Goal: Task Accomplishment & Management: Complete application form

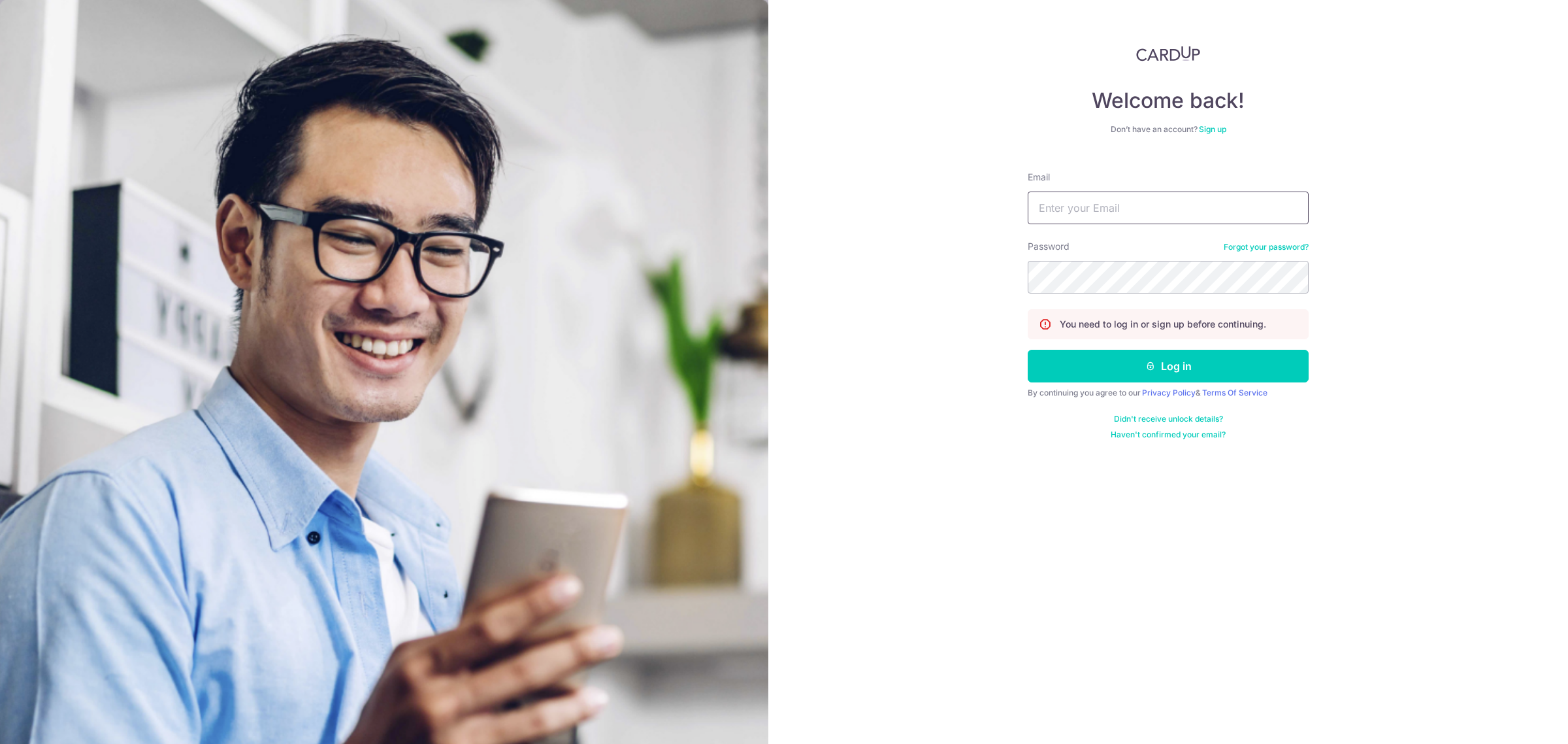
click at [1091, 202] on input "Email" at bounding box center [1168, 208] width 281 height 33
type input "carditho_sarcol@ais.com.sg"
click at [1027, 350] on button "Log in" at bounding box center [1168, 366] width 281 height 33
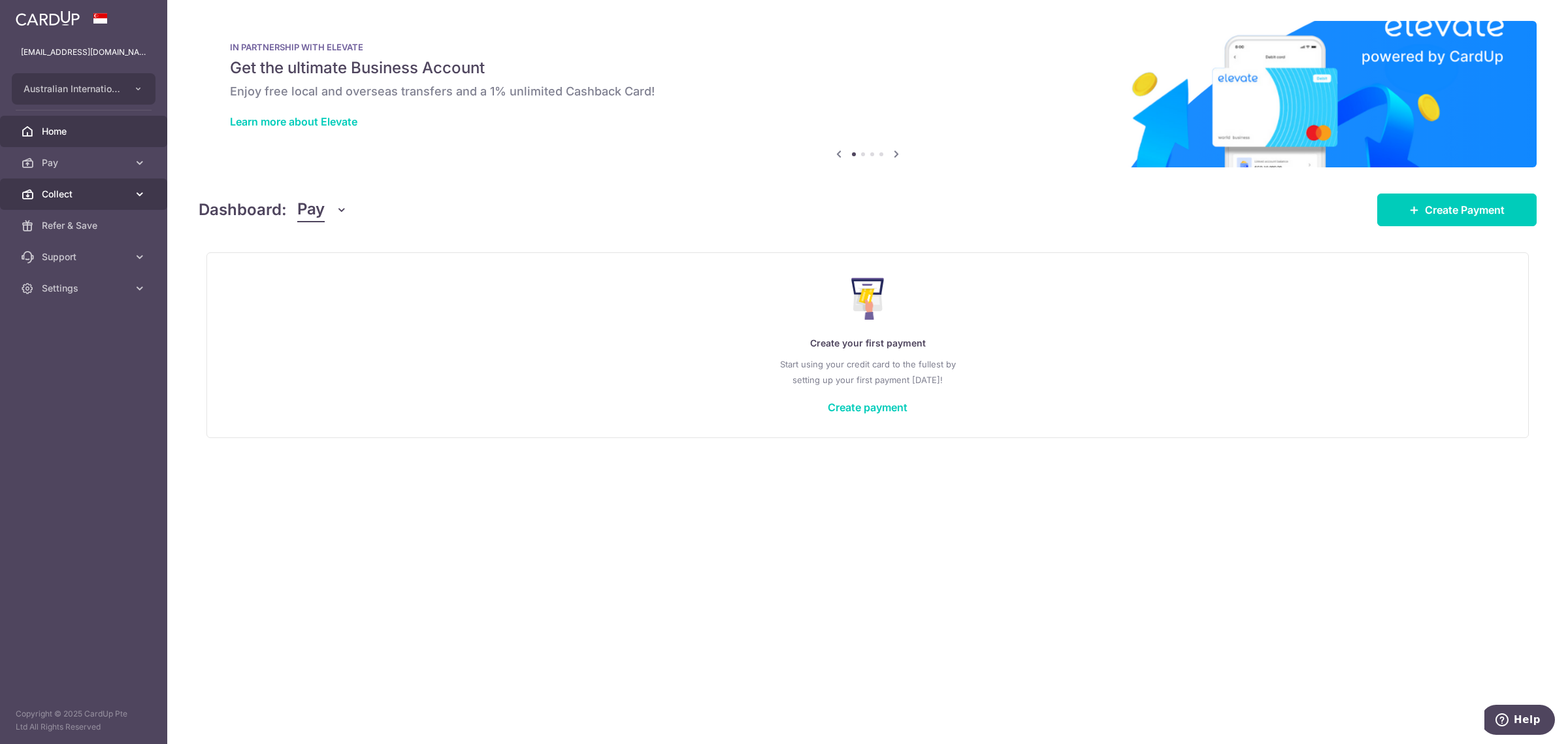
click at [51, 194] on span "Collect" at bounding box center [85, 194] width 86 height 13
click at [89, 286] on span "Payment Requests" at bounding box center [85, 288] width 86 height 13
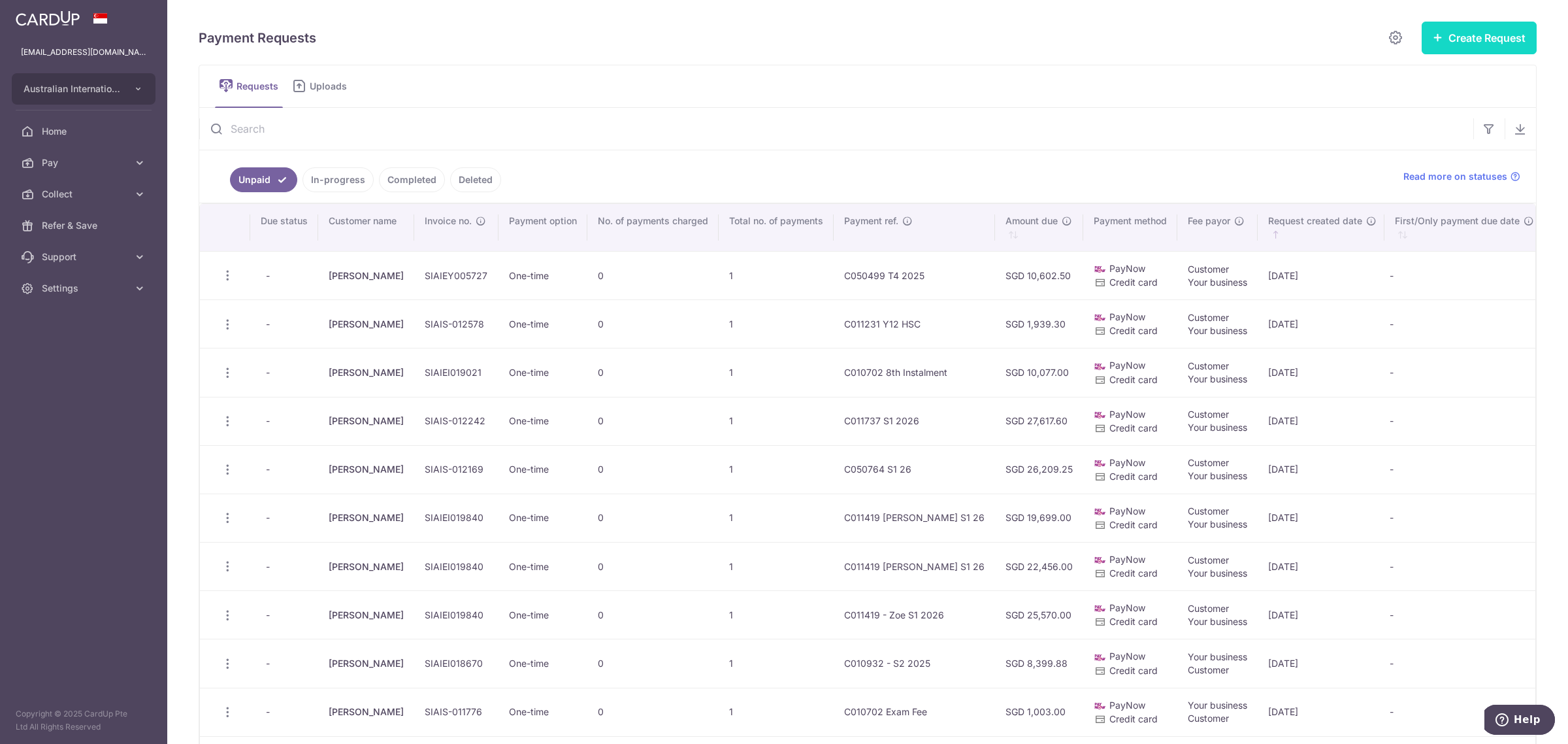
click at [1465, 40] on button "Create Request" at bounding box center [1479, 38] width 115 height 33
click at [1431, 80] on span "Single Request" at bounding box center [1458, 79] width 135 height 16
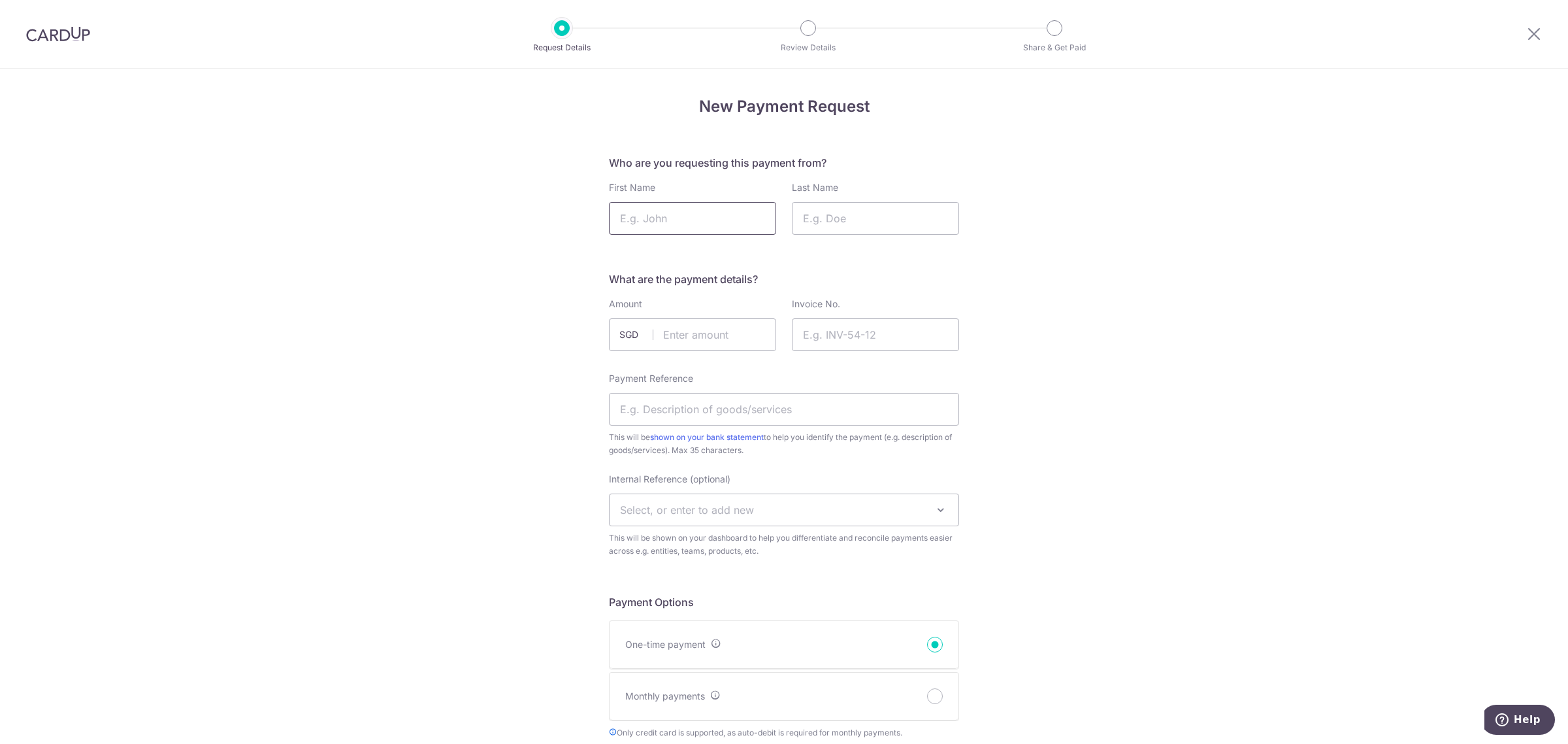
click at [669, 218] on input "First Name" at bounding box center [692, 218] width 167 height 33
click at [639, 229] on input "First Name" at bounding box center [692, 218] width 167 height 33
type input "Samuel"
type input "Wallis"
drag, startPoint x: 717, startPoint y: 317, endPoint x: 717, endPoint y: 324, distance: 7.0
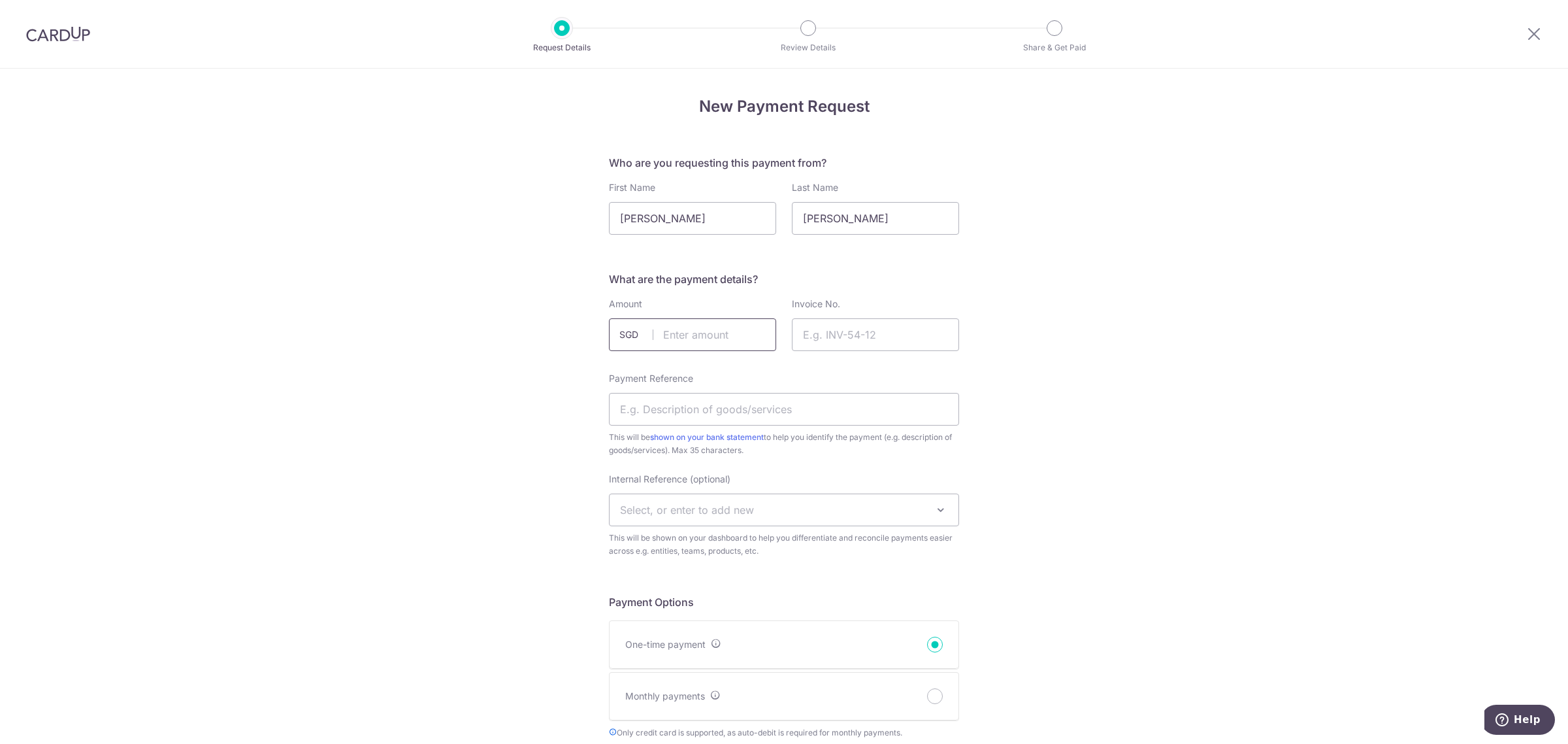
click at [717, 318] on input "text" at bounding box center [692, 335] width 167 height 33
type input "26001.81"
drag, startPoint x: 838, startPoint y: 334, endPoint x: 942, endPoint y: 327, distance: 104.2
click at [842, 334] on input "Invoice No." at bounding box center [874, 335] width 167 height 33
click at [834, 328] on input "Invoice No." at bounding box center [874, 335] width 167 height 33
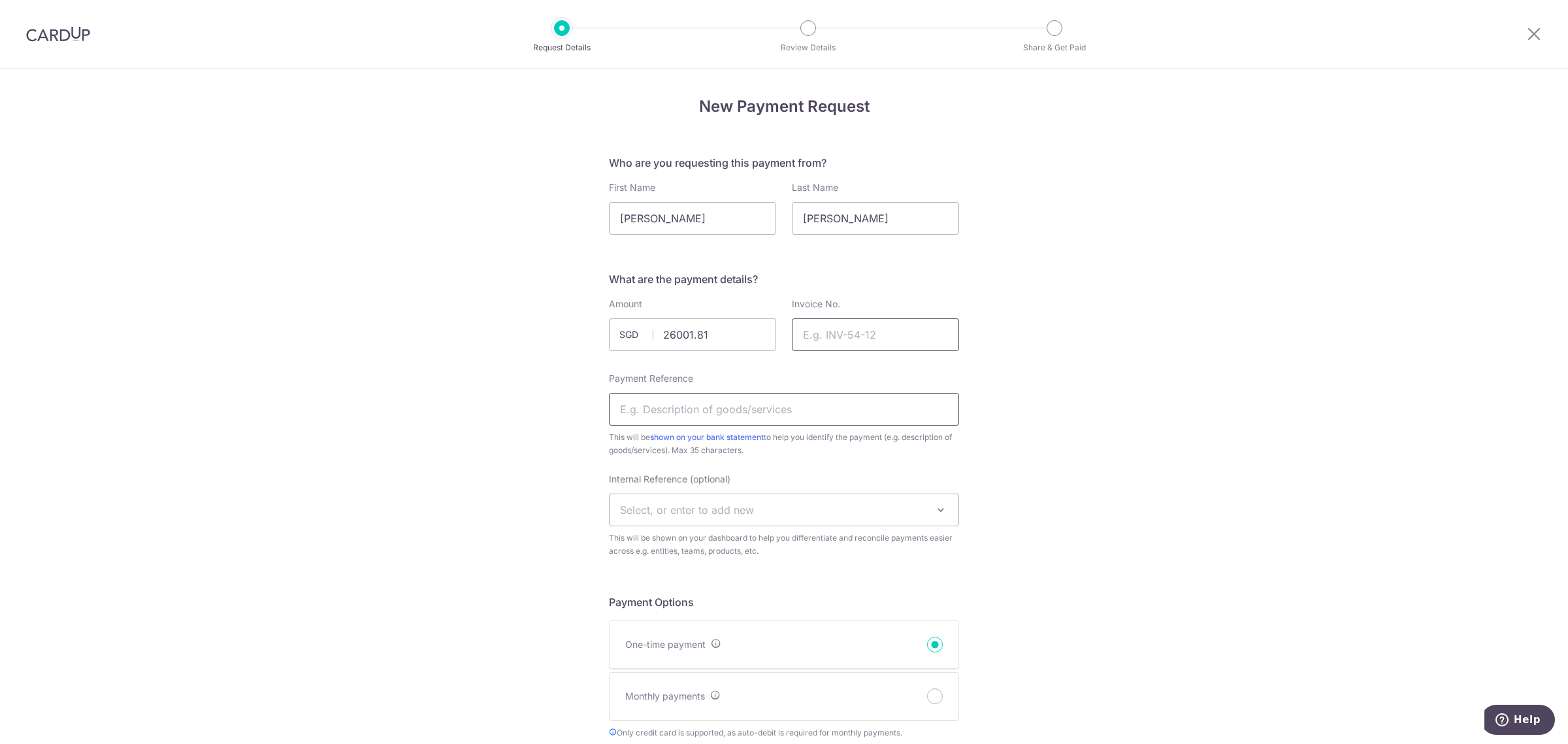
paste input "SIAIS-012338"
drag, startPoint x: 655, startPoint y: 412, endPoint x: 758, endPoint y: 383, distance: 107.0
click at [655, 412] on input "Payment Reference" at bounding box center [784, 409] width 350 height 33
drag, startPoint x: 816, startPoint y: 337, endPoint x: 823, endPoint y: 335, distance: 7.3
click at [816, 337] on input "SIAIS-012338" at bounding box center [874, 335] width 167 height 33
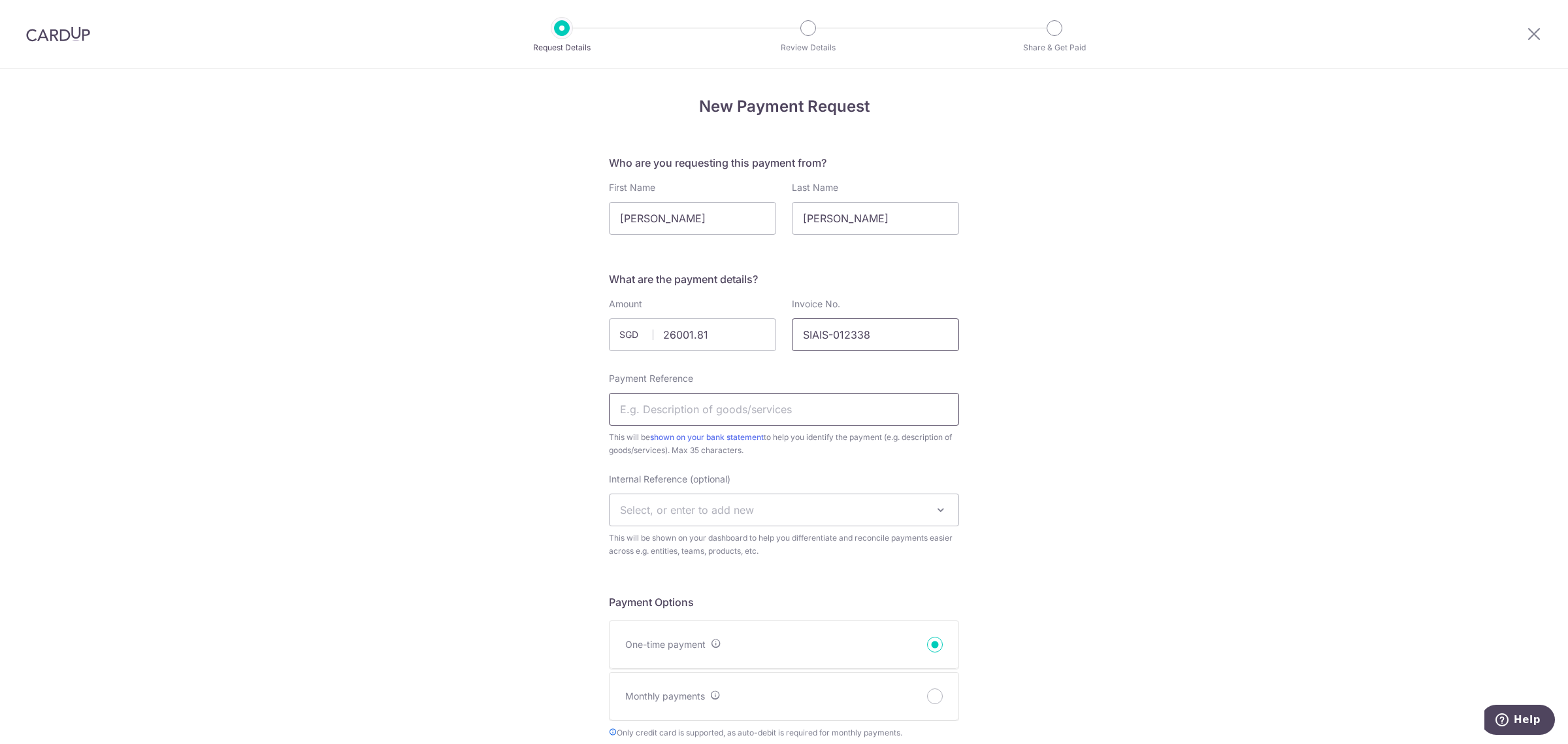
type input "SIAIS-012338"
click at [655, 409] on input "Payment Reference" at bounding box center [784, 409] width 350 height 33
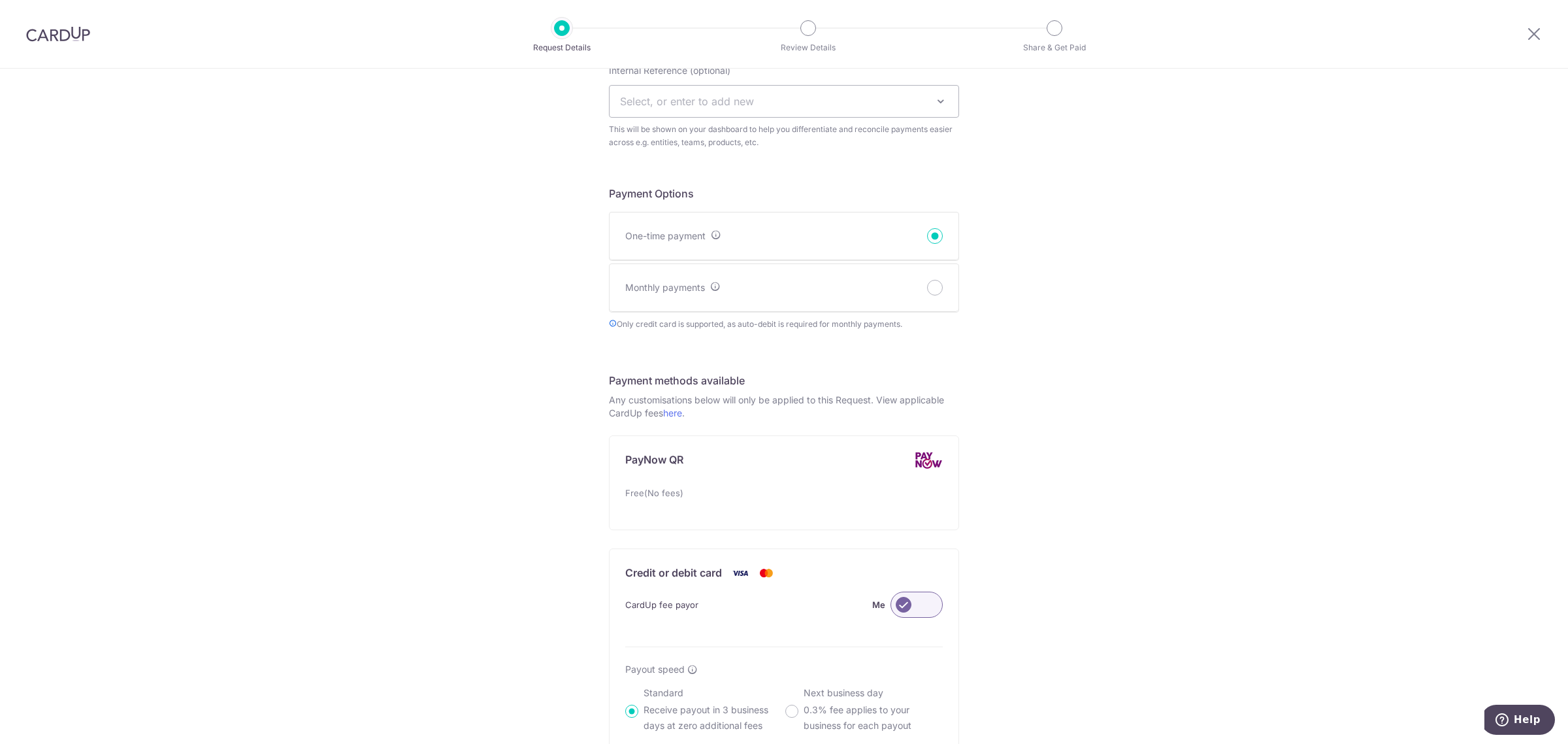
scroll to position [734, 0]
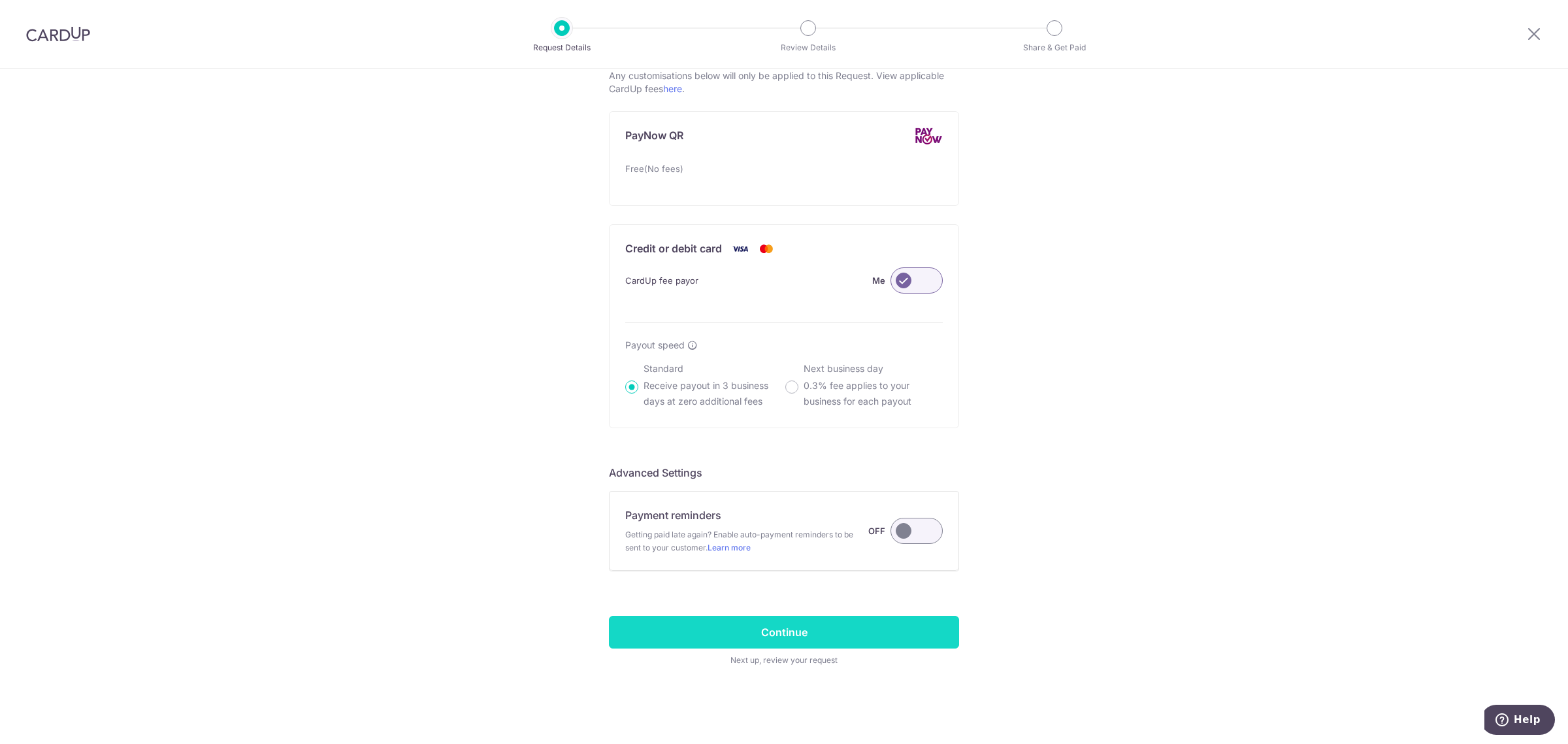
type input "C050796 S1 2026 TUT"
click at [767, 619] on input "Continue" at bounding box center [784, 632] width 350 height 33
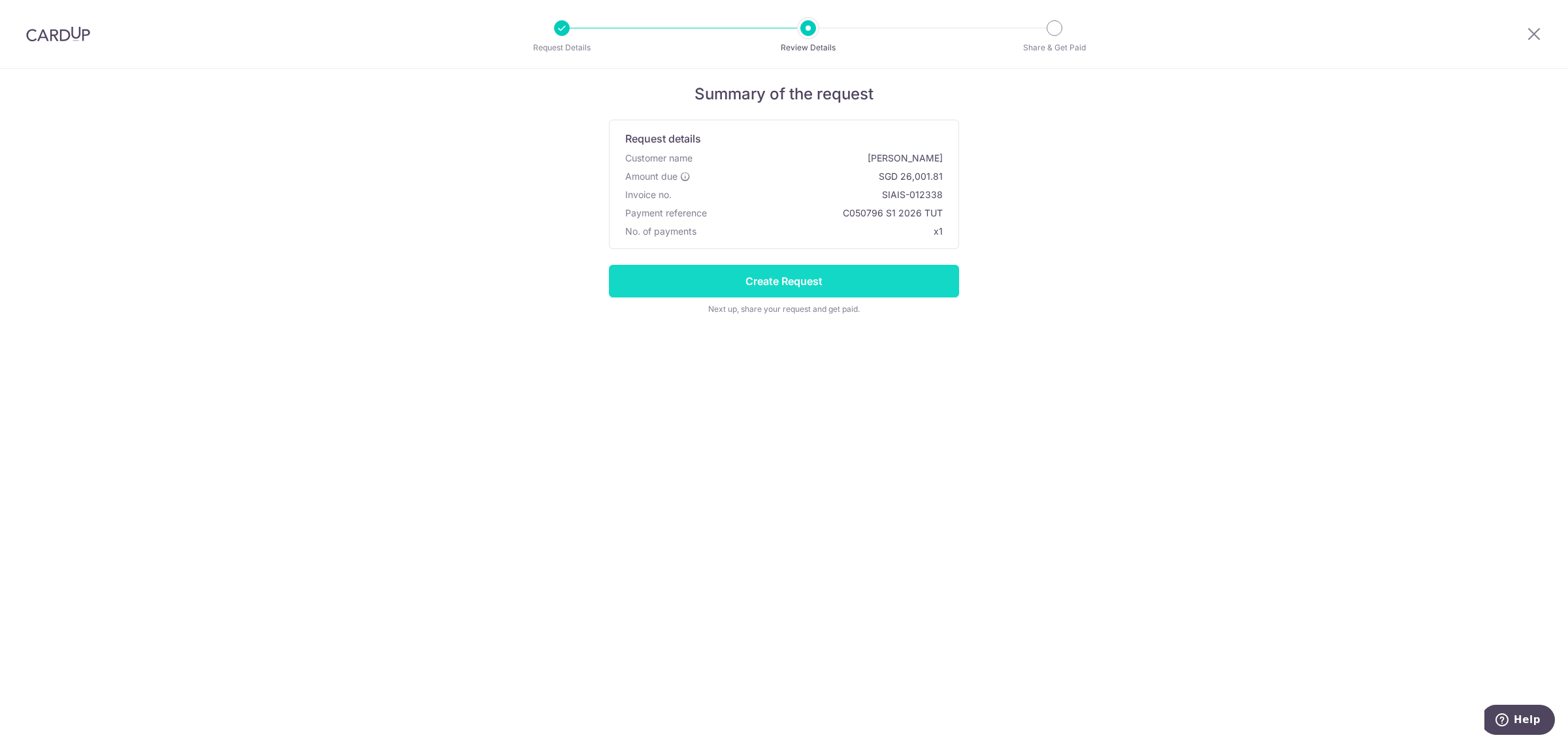
click at [835, 291] on input "Create Request" at bounding box center [784, 281] width 350 height 33
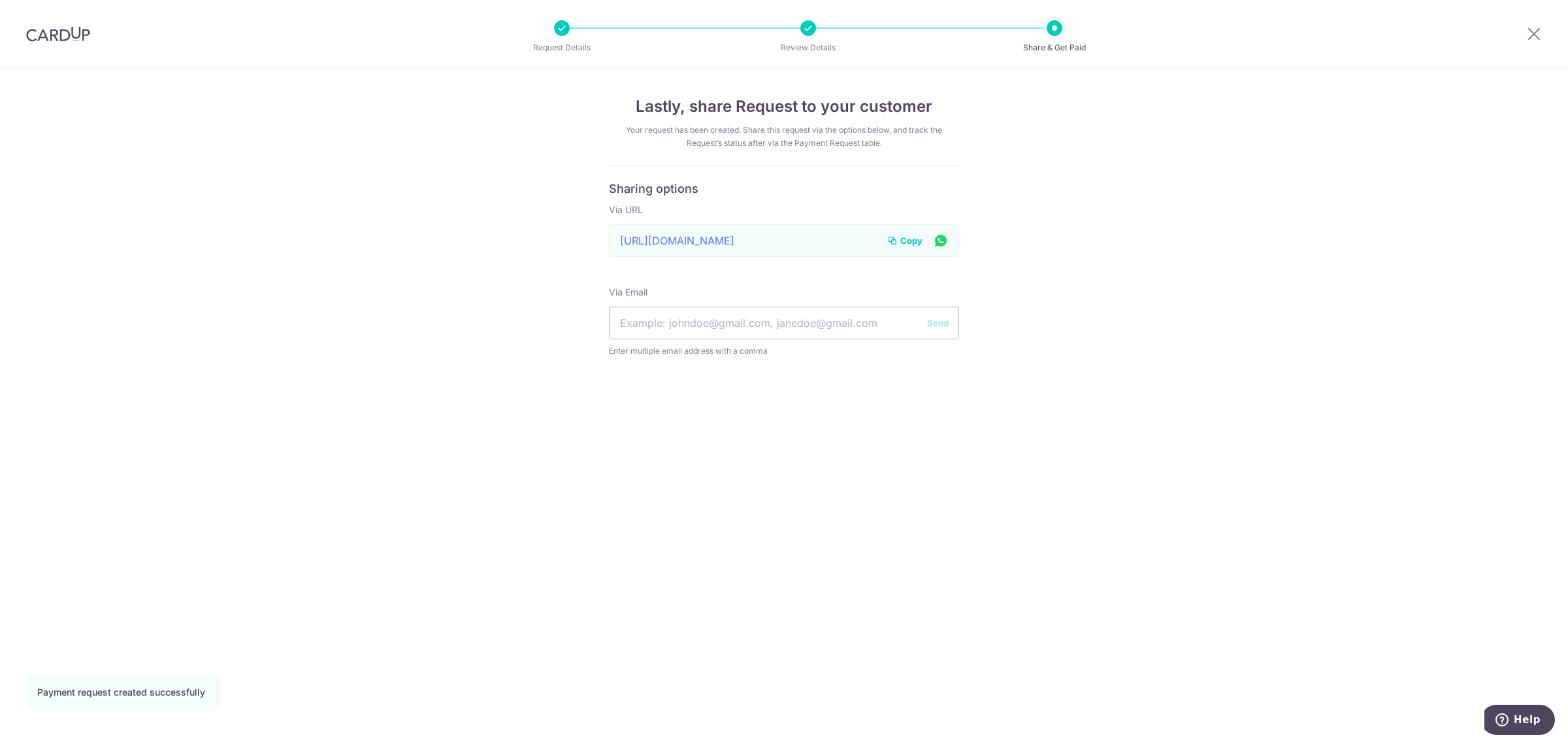
click at [912, 241] on span "Copy" at bounding box center [912, 240] width 22 height 13
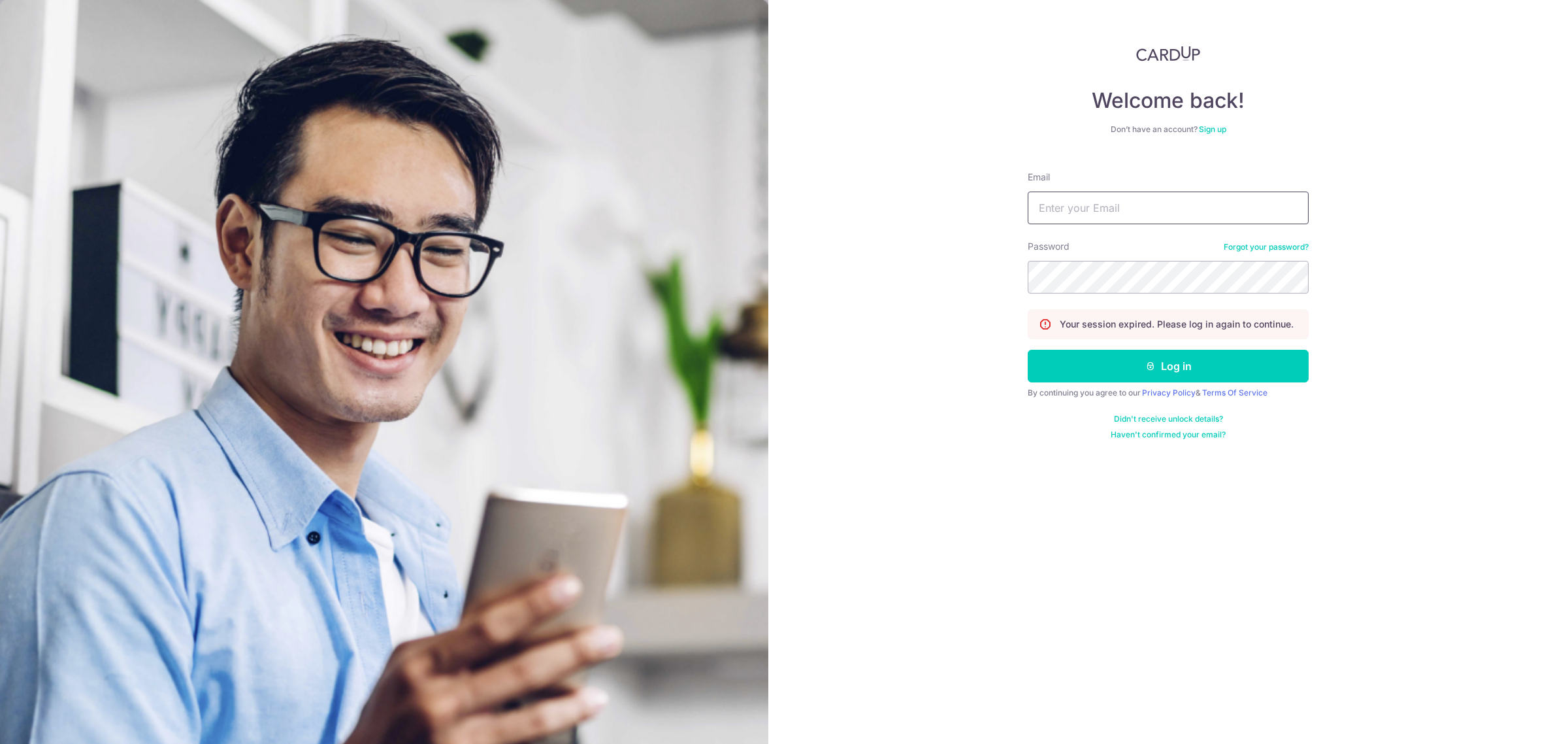
click at [1179, 210] on input "Email" at bounding box center [1168, 208] width 281 height 33
click at [1207, 209] on input "Email" at bounding box center [1168, 208] width 281 height 33
type input "[EMAIL_ADDRESS][DOMAIN_NAME]"
click at [1027, 350] on button "Log in" at bounding box center [1168, 366] width 281 height 33
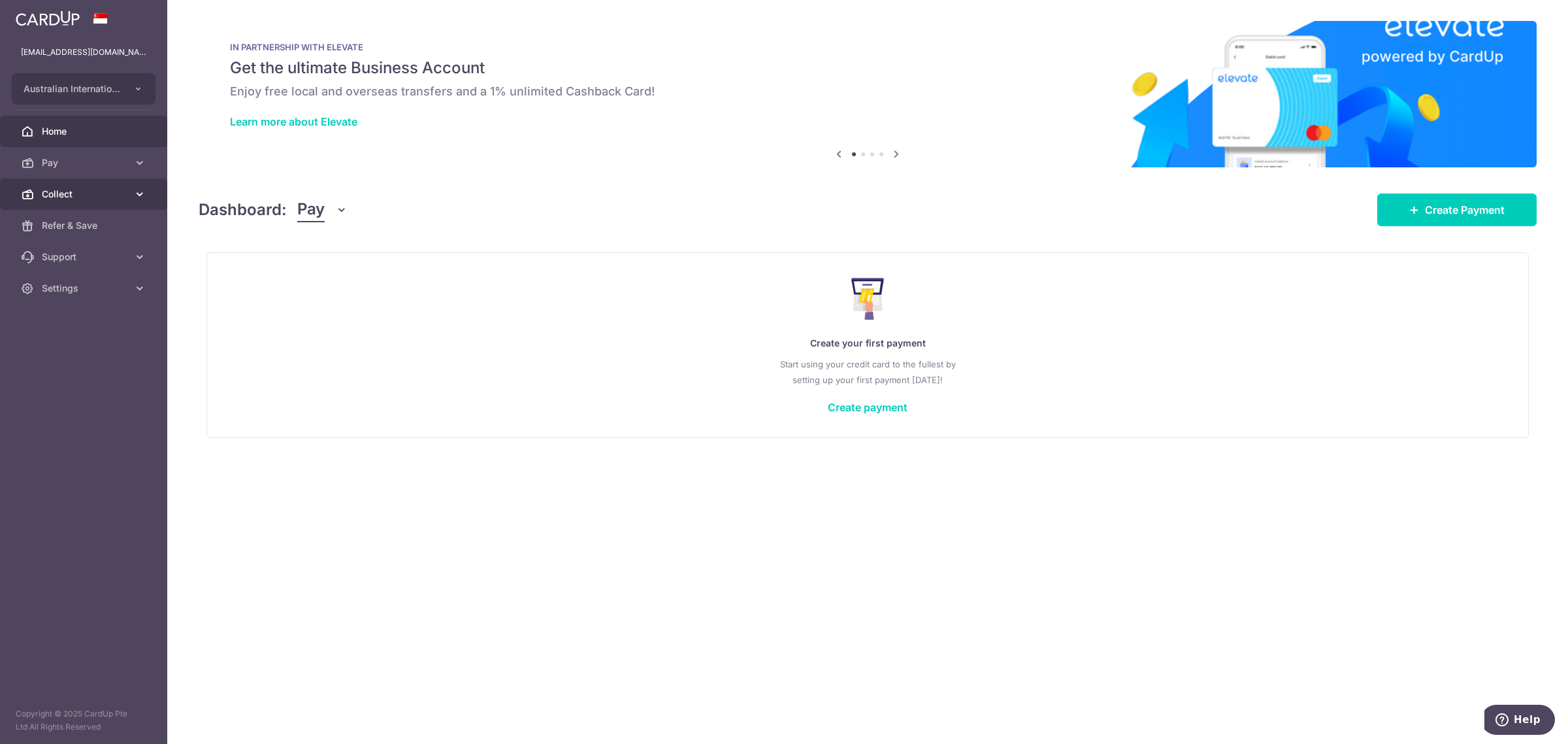
click at [80, 190] on span "Collect" at bounding box center [85, 194] width 86 height 13
click at [79, 228] on span "Dashboard" at bounding box center [85, 225] width 86 height 13
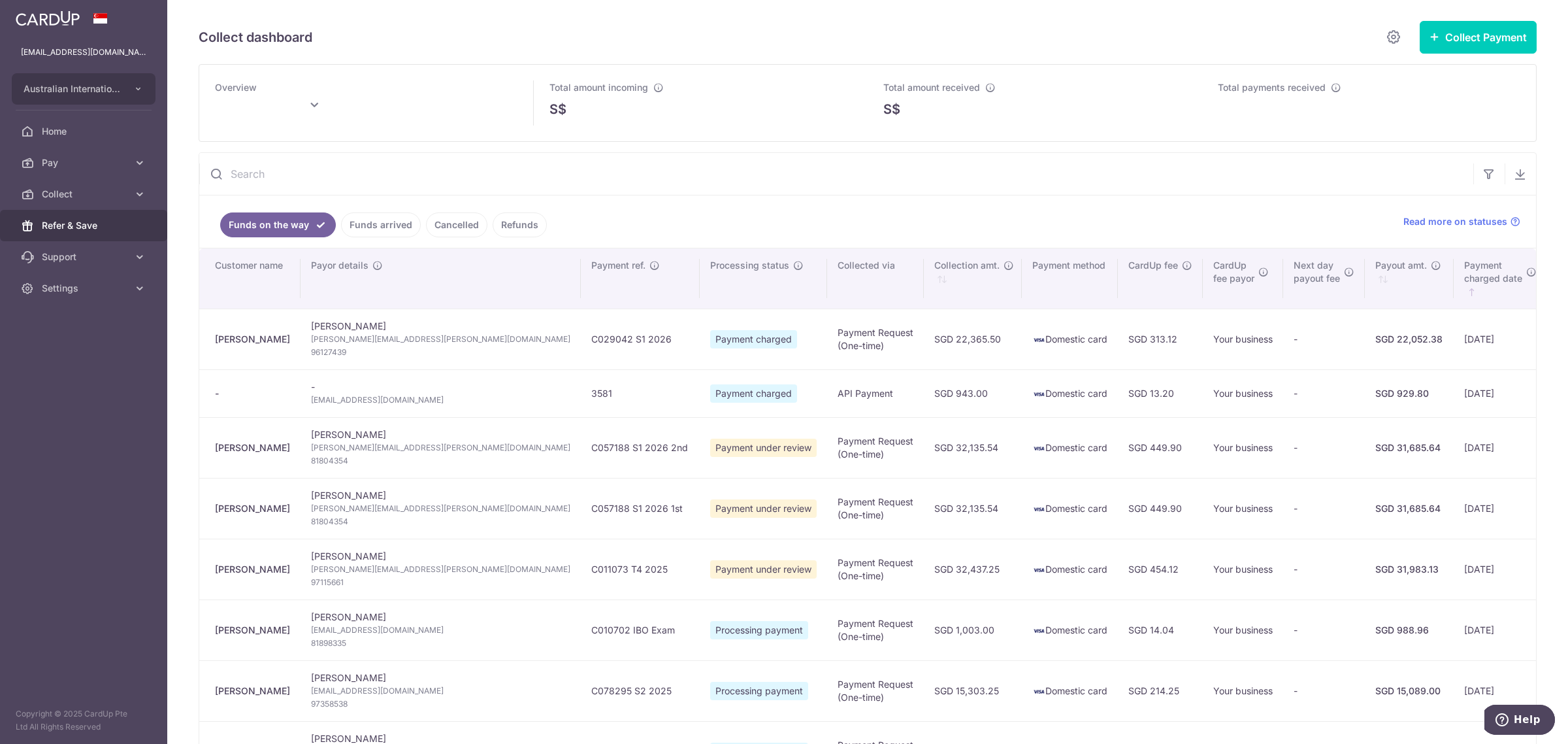
type input "[DATE]"
click at [1434, 221] on span "Read more on statuses" at bounding box center [1455, 221] width 104 height 13
